Goal: Answer question/provide support: Share knowledge or assist other users

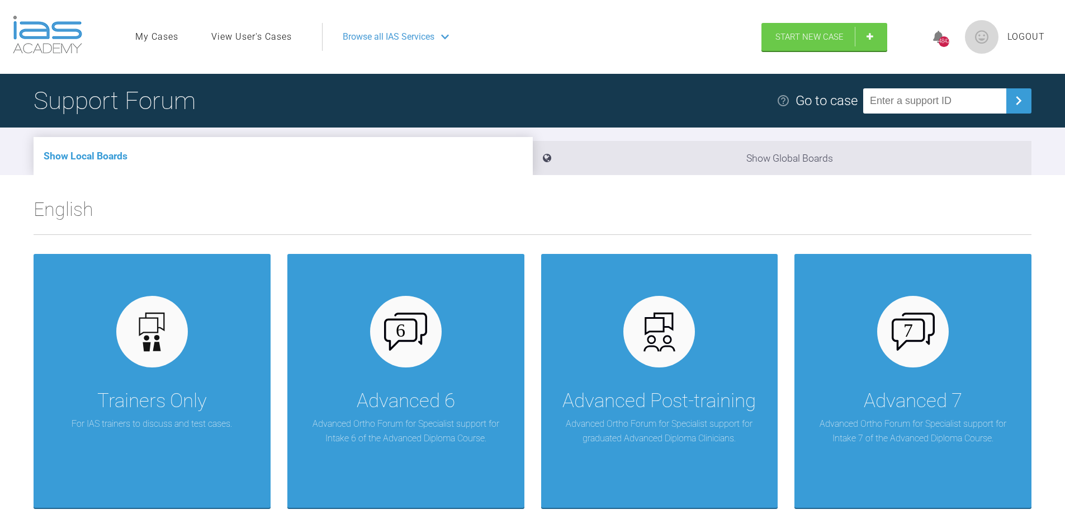
click at [897, 100] on input "text" at bounding box center [935, 100] width 143 height 25
type input "5II6LTDI"
click at [1016, 104] on img at bounding box center [1019, 101] width 18 height 18
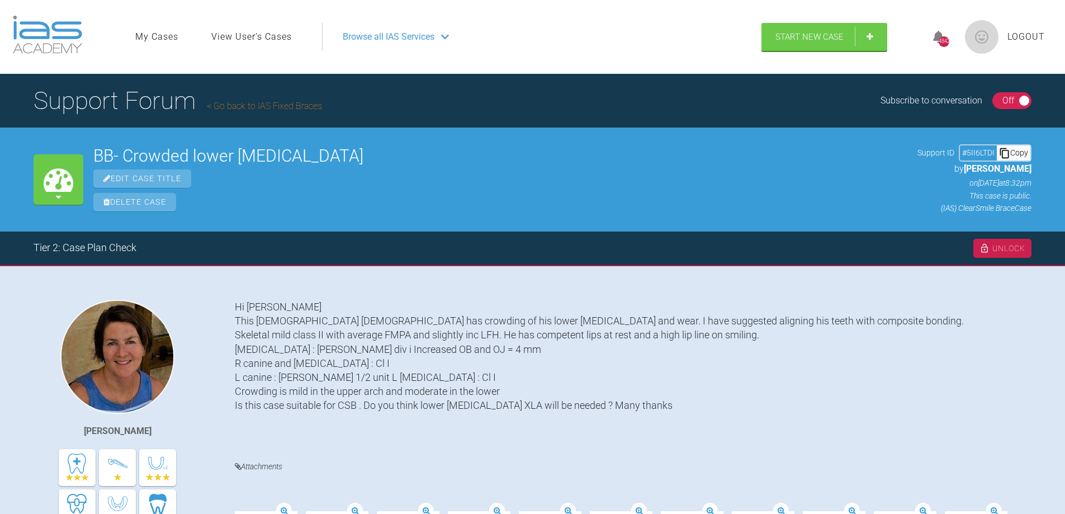
click at [661, 375] on div "Hi [PERSON_NAME] This [DEMOGRAPHIC_DATA] [DEMOGRAPHIC_DATA] has crowding of his…" at bounding box center [633, 371] width 797 height 143
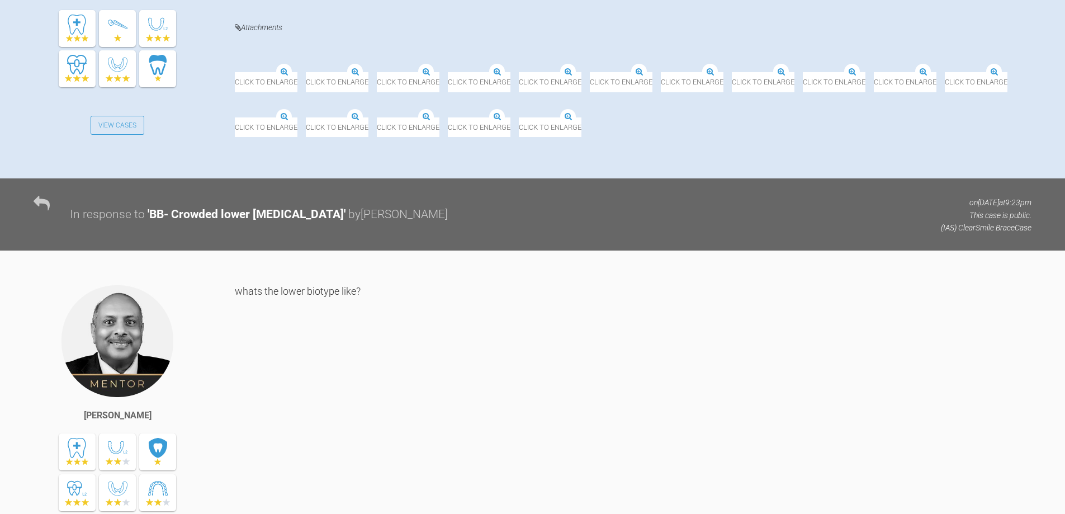
scroll to position [447, 0]
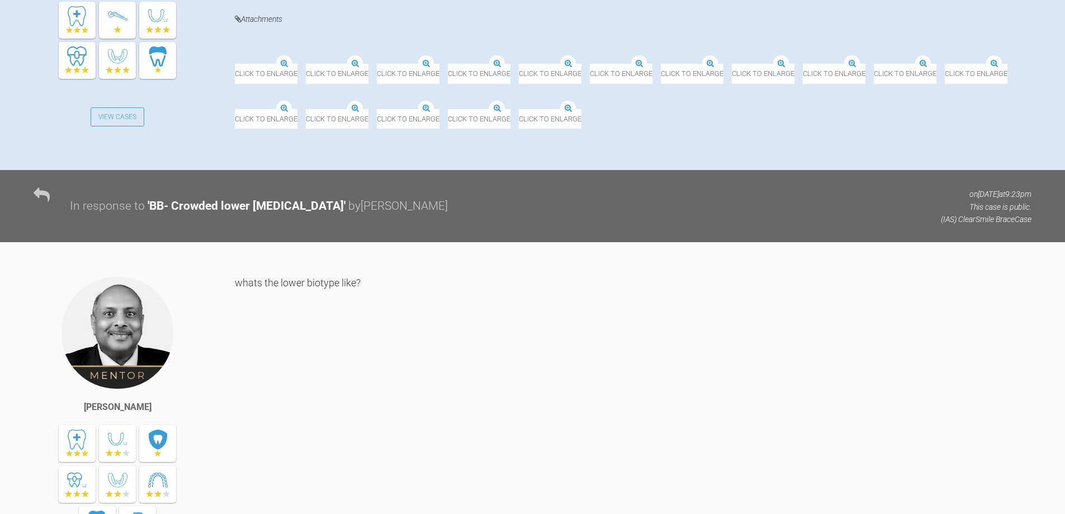
click at [377, 110] on img at bounding box center [377, 110] width 0 height 0
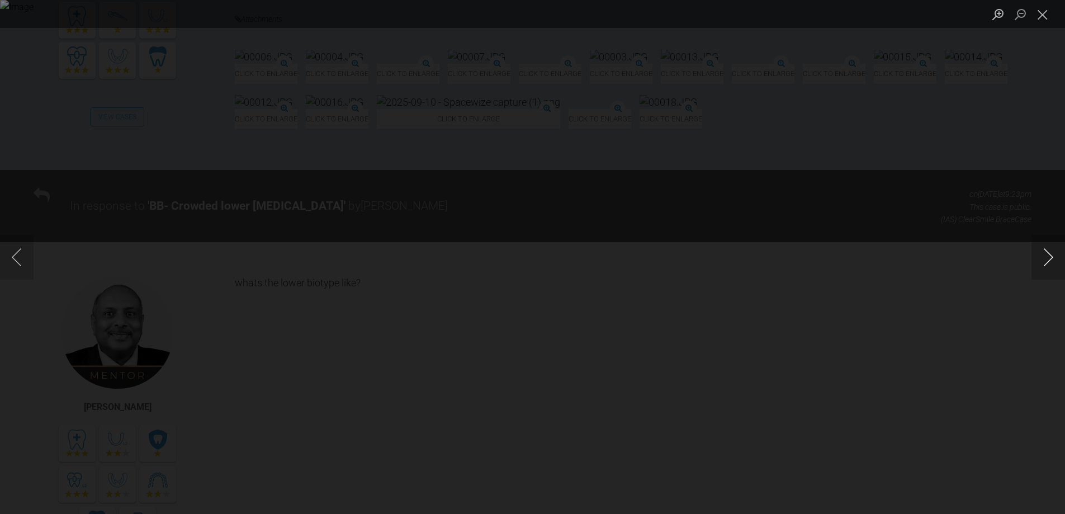
click at [1053, 258] on button "Next image" at bounding box center [1049, 257] width 34 height 45
click at [1053, 259] on button "Next image" at bounding box center [1049, 257] width 34 height 45
click at [1046, 260] on button "Next image" at bounding box center [1049, 257] width 34 height 45
click at [1055, 257] on button "Next image" at bounding box center [1049, 257] width 34 height 45
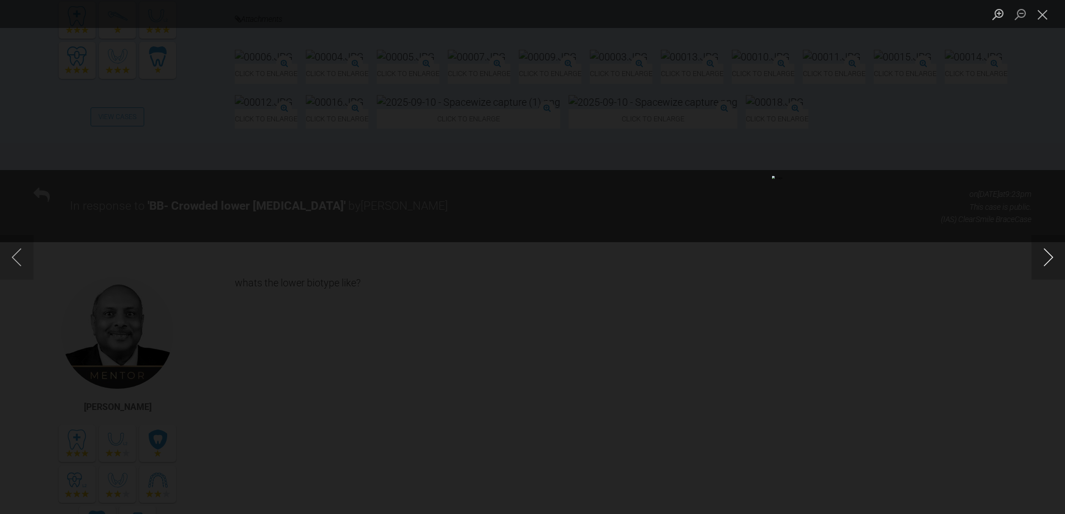
click at [1050, 261] on button "Next image" at bounding box center [1049, 257] width 34 height 45
click at [1053, 260] on button "Next image" at bounding box center [1049, 257] width 34 height 45
click at [1054, 260] on button "Next image" at bounding box center [1049, 257] width 34 height 45
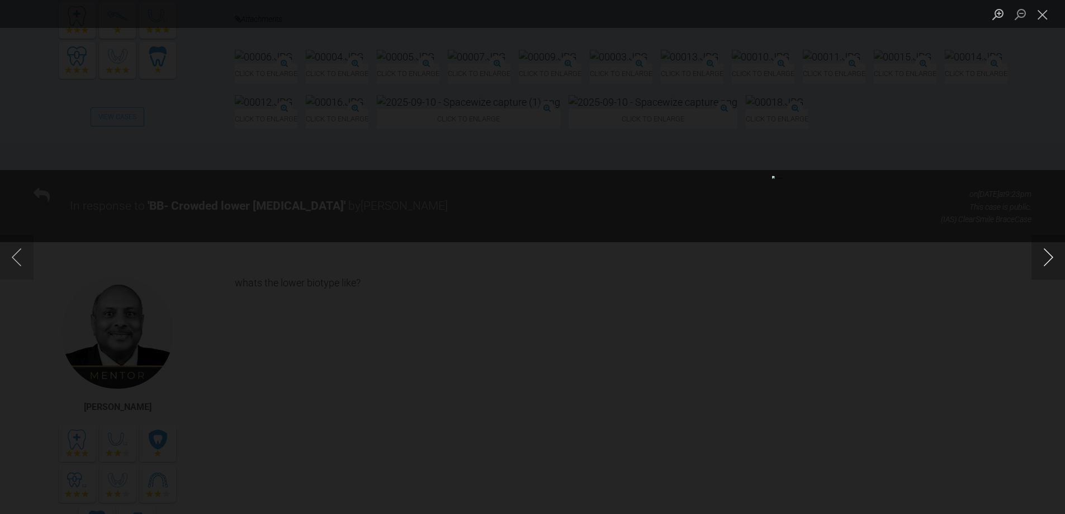
click at [1055, 260] on button "Next image" at bounding box center [1049, 257] width 34 height 45
click at [1055, 259] on button "Next image" at bounding box center [1049, 257] width 34 height 45
click at [1054, 259] on button "Next image" at bounding box center [1049, 257] width 34 height 45
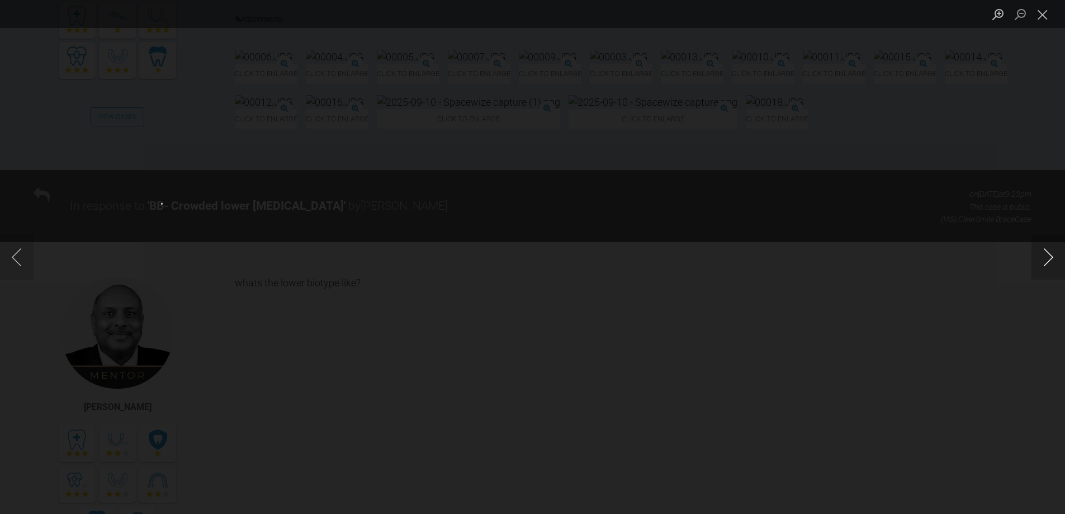
click at [1054, 259] on button "Next image" at bounding box center [1049, 257] width 34 height 45
